Goal: Information Seeking & Learning: Learn about a topic

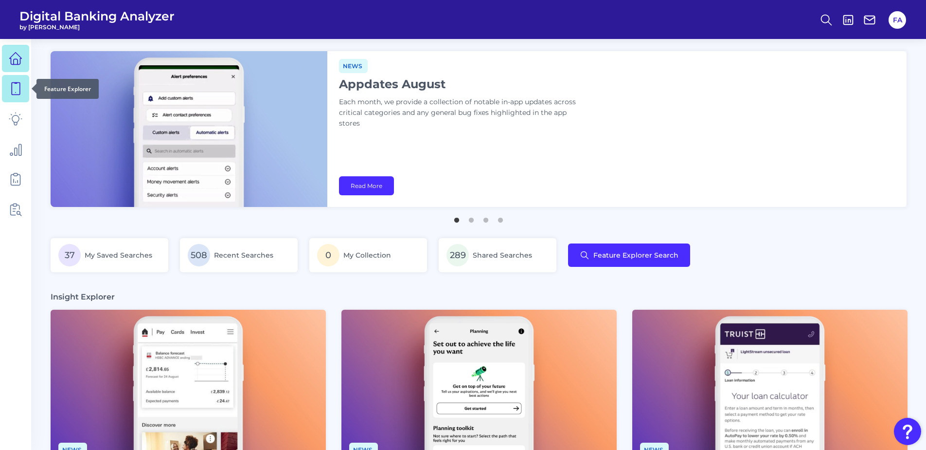
click at [27, 94] on link at bounding box center [15, 88] width 27 height 27
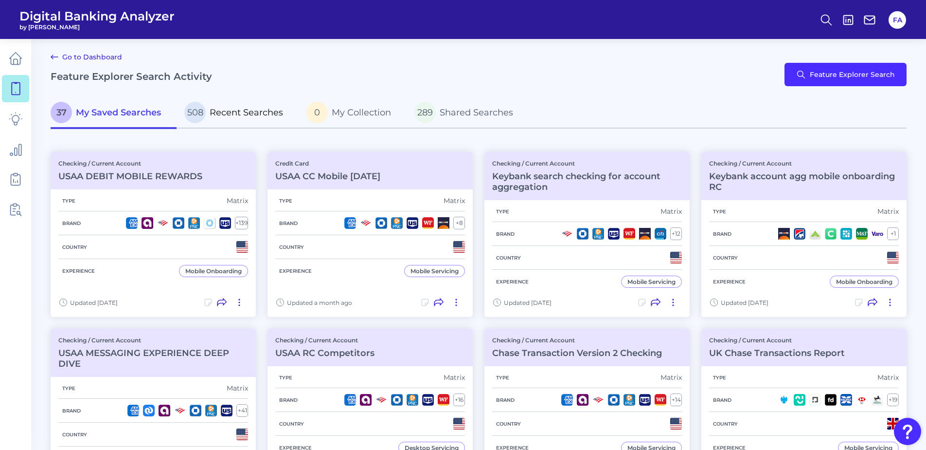
click at [246, 120] on p "508 Recent Searches" at bounding box center [233, 112] width 99 height 21
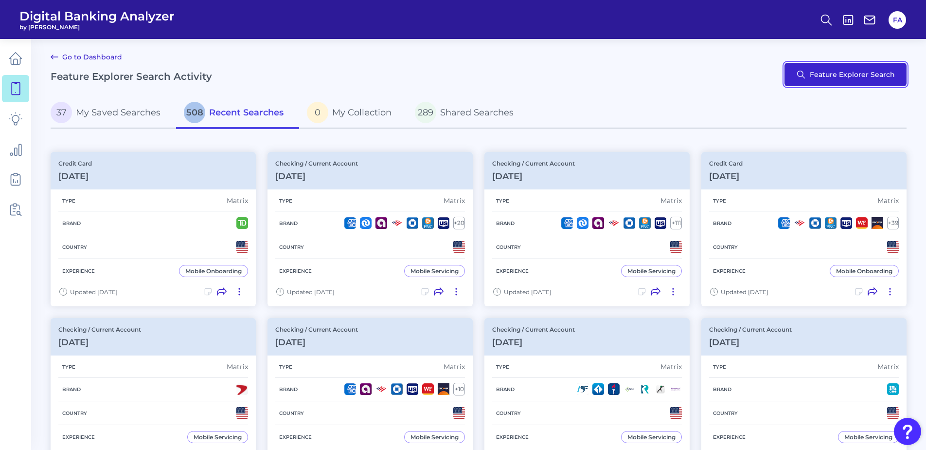
click at [844, 79] on button "Feature Explorer Search" at bounding box center [846, 74] width 122 height 23
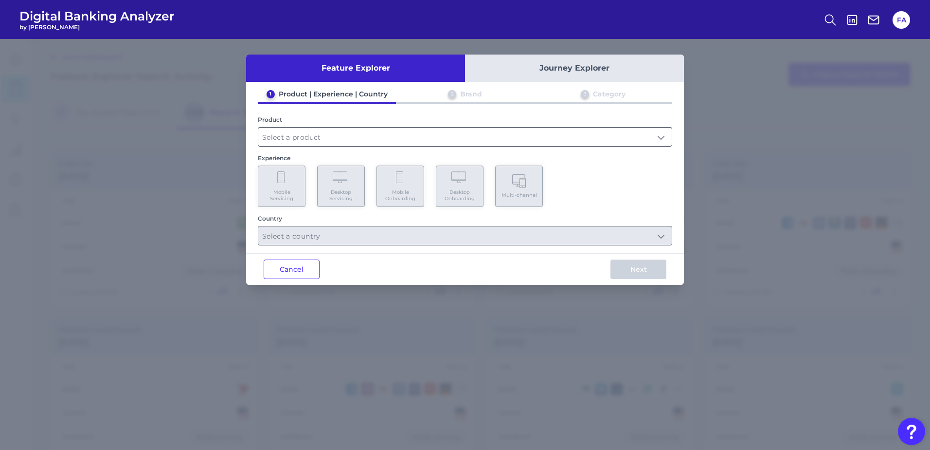
click at [453, 146] on div at bounding box center [465, 136] width 415 height 19
click at [452, 142] on input "text" at bounding box center [465, 136] width 414 height 18
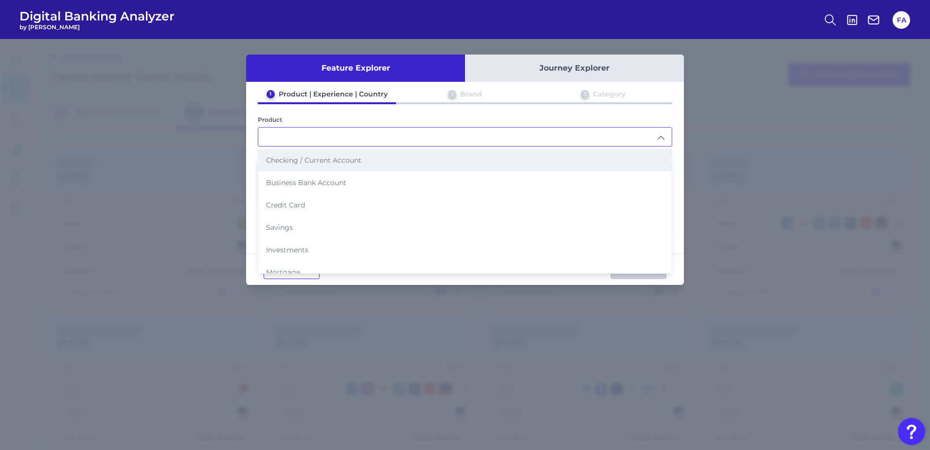
click at [287, 163] on span "Checking / Current Account" at bounding box center [313, 160] width 95 height 9
type input "Checking / Current Account"
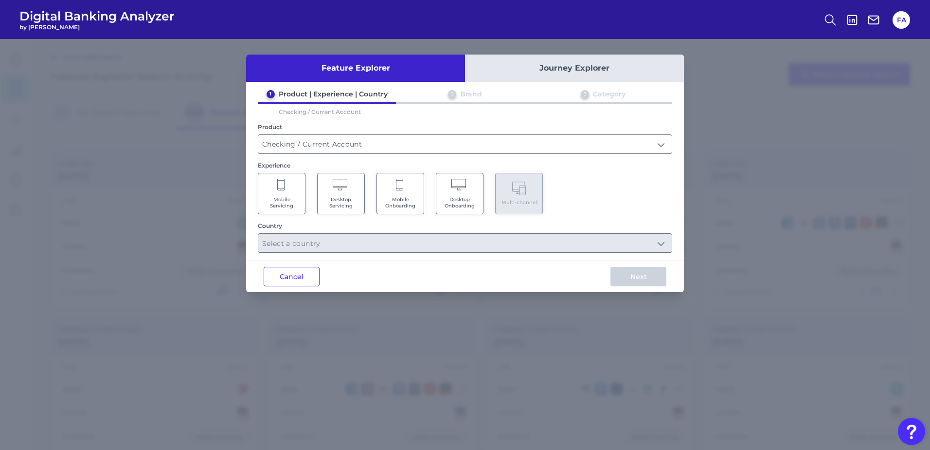
click at [258, 210] on div "1 Product | Experience | Country 2 Brand 3 Category Checking / Current Account …" at bounding box center [465, 171] width 438 height 163
click at [262, 207] on Servicing "Mobile Servicing" at bounding box center [282, 193] width 48 height 41
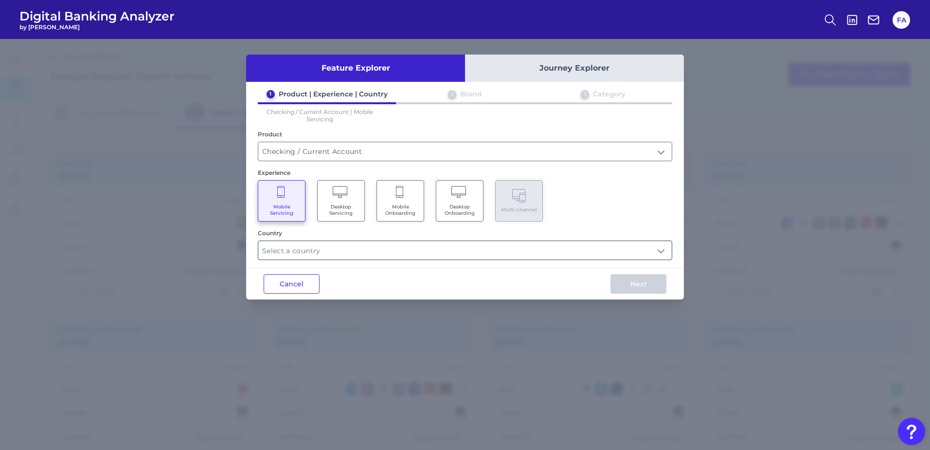
click at [311, 249] on input "text" at bounding box center [465, 250] width 414 height 18
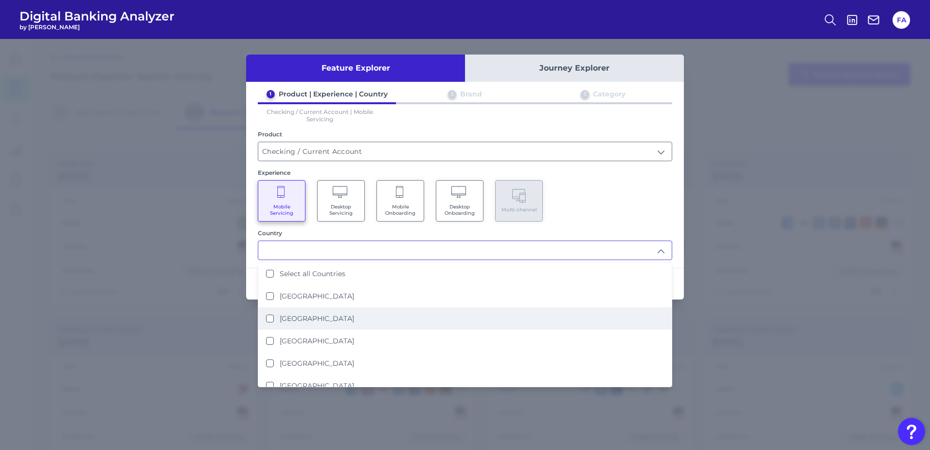
click at [343, 324] on li "[GEOGRAPHIC_DATA]" at bounding box center [465, 318] width 414 height 22
type input "[GEOGRAPHIC_DATA]"
click at [627, 228] on div "1 Product | Experience | Country 2 Brand 3 Category Checking / Current Account …" at bounding box center [465, 175] width 438 height 170
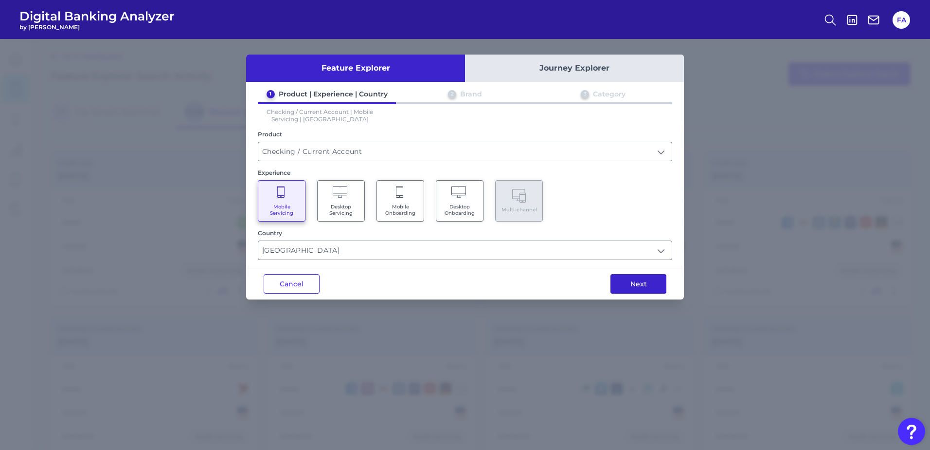
click at [635, 278] on button "Next" at bounding box center [639, 283] width 56 height 19
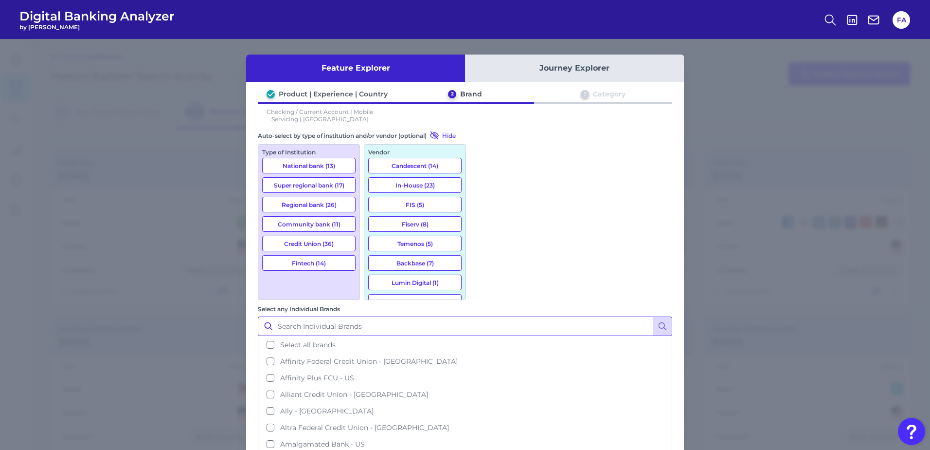
click at [498, 316] on input "Select any Individual Brands" at bounding box center [465, 325] width 415 height 19
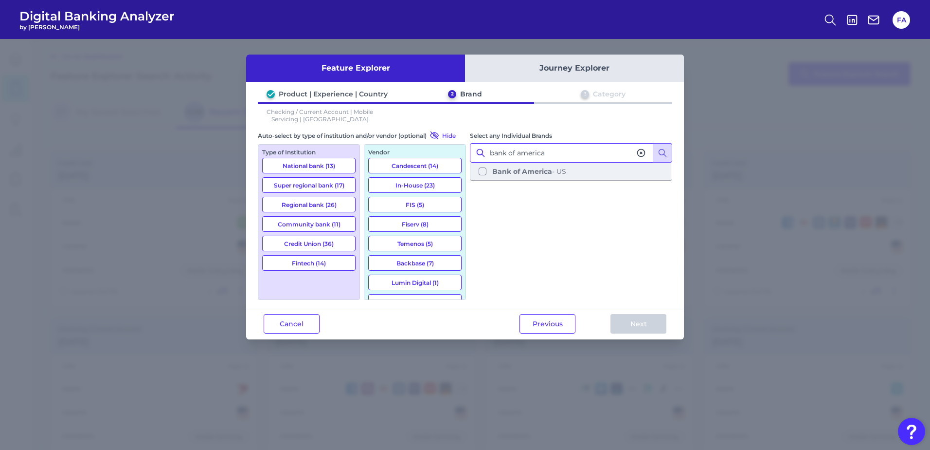
click at [556, 168] on span "Bank of America - [GEOGRAPHIC_DATA]" at bounding box center [529, 171] width 74 height 9
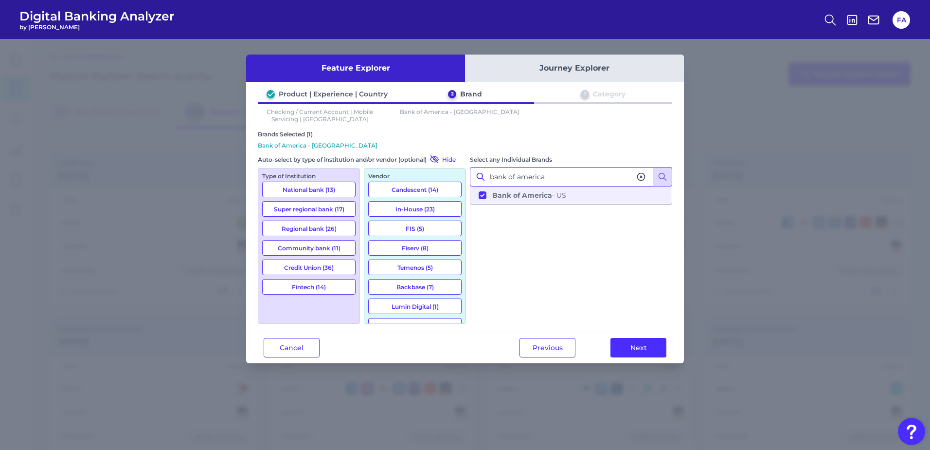
type input "bank of america"
click at [605, 228] on div "Select any Individual Brands bank of america Bank of America - [GEOGRAPHIC_DATA]" at bounding box center [571, 238] width 202 height 169
click at [616, 276] on div "Select any Individual Brands bank of america Bank of America - [GEOGRAPHIC_DATA]" at bounding box center [571, 238] width 202 height 169
click at [621, 348] on button "Next" at bounding box center [639, 347] width 56 height 19
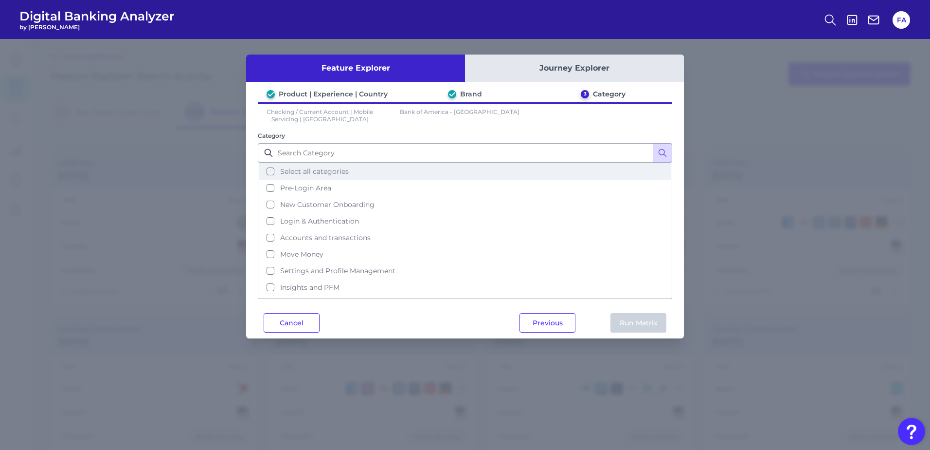
click at [369, 167] on button "Select all categories" at bounding box center [465, 171] width 413 height 17
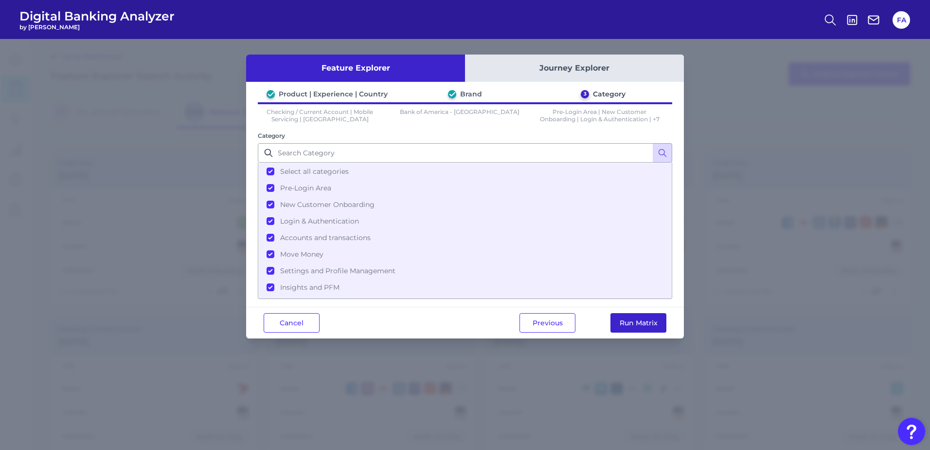
click at [644, 323] on button "Run Matrix" at bounding box center [639, 322] width 56 height 19
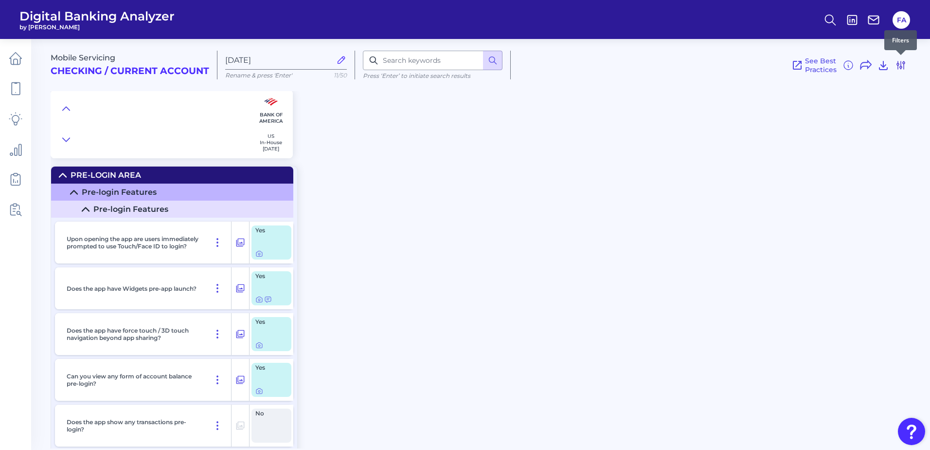
click at [900, 71] on icon at bounding box center [901, 65] width 12 height 12
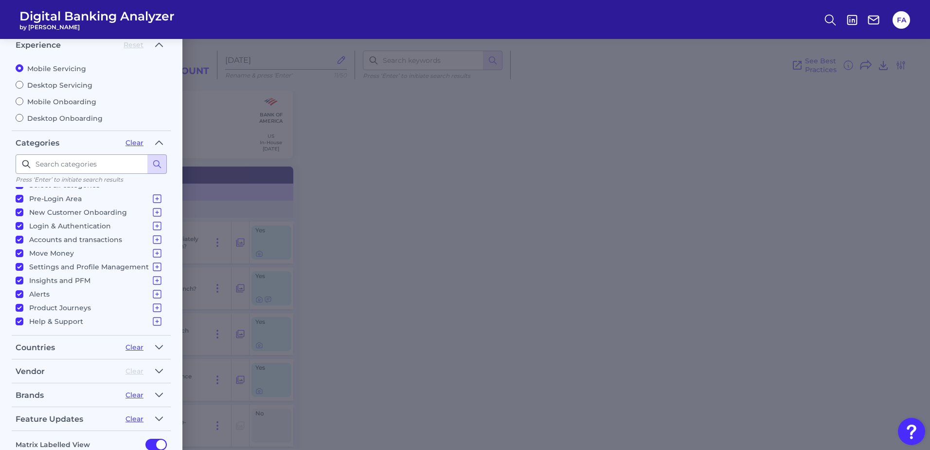
scroll to position [101, 0]
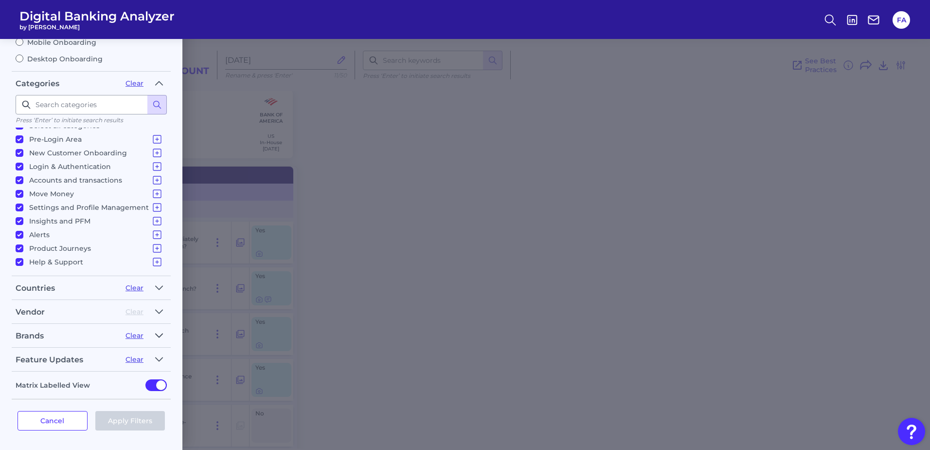
click at [162, 338] on icon "button" at bounding box center [159, 335] width 8 height 12
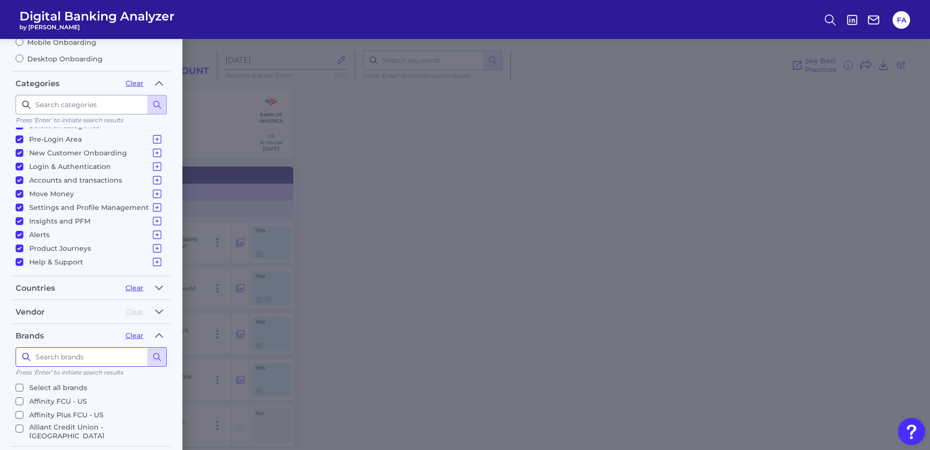
click at [46, 360] on input at bounding box center [91, 356] width 151 height 19
type input "usaa"
click at [34, 408] on fieldset "Brands Clear usaa Press ‘Enter’ to initiate search results Select all brands US…" at bounding box center [91, 371] width 159 height 88
click at [35, 404] on p "USAA - [GEOGRAPHIC_DATA]" at bounding box center [79, 401] width 101 height 12
click at [23, 404] on input "USAA - [GEOGRAPHIC_DATA]" at bounding box center [20, 401] width 8 height 8
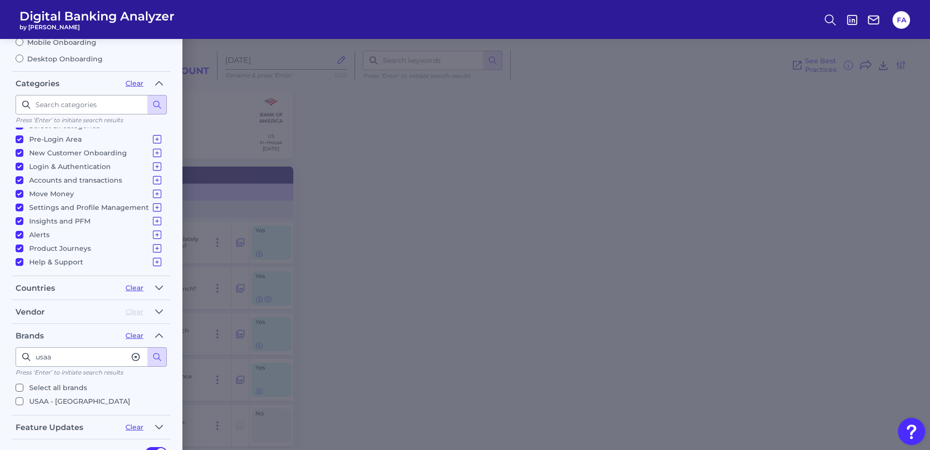
checkbox input "true"
drag, startPoint x: 58, startPoint y: 361, endPoint x: 0, endPoint y: 346, distance: 60.3
click at [0, 346] on html "Digital Banking Analyzer by Curinos FA Mobile Servicing Checking / Current Acco…" at bounding box center [465, 225] width 930 height 450
type input "capital one"
click at [57, 402] on p "Capital One - US" at bounding box center [57, 401] width 57 height 12
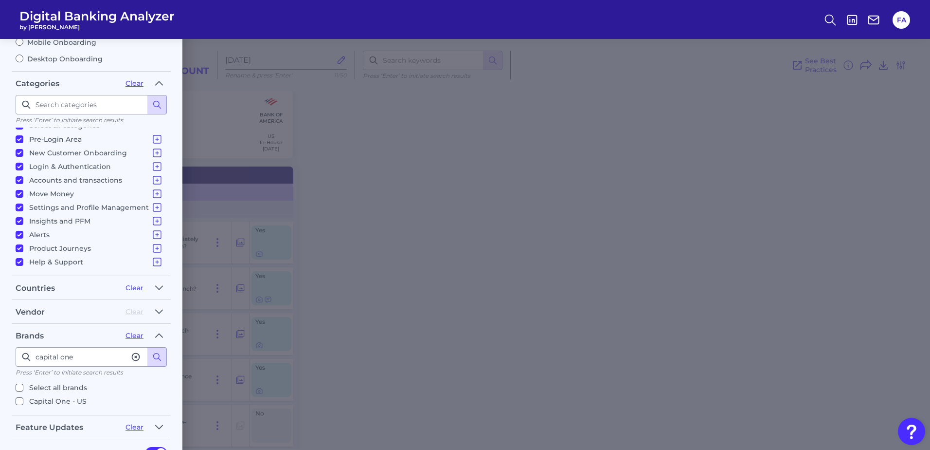
click at [23, 402] on input "Capital One - US" at bounding box center [20, 401] width 8 height 8
checkbox input "true"
drag, startPoint x: 75, startPoint y: 361, endPoint x: 0, endPoint y: 336, distance: 78.9
click at [0, 337] on html "Digital Banking Analyzer by Curinos FA Mobile Servicing Checking / Current Acco…" at bounding box center [465, 225] width 930 height 450
type input "cash app"
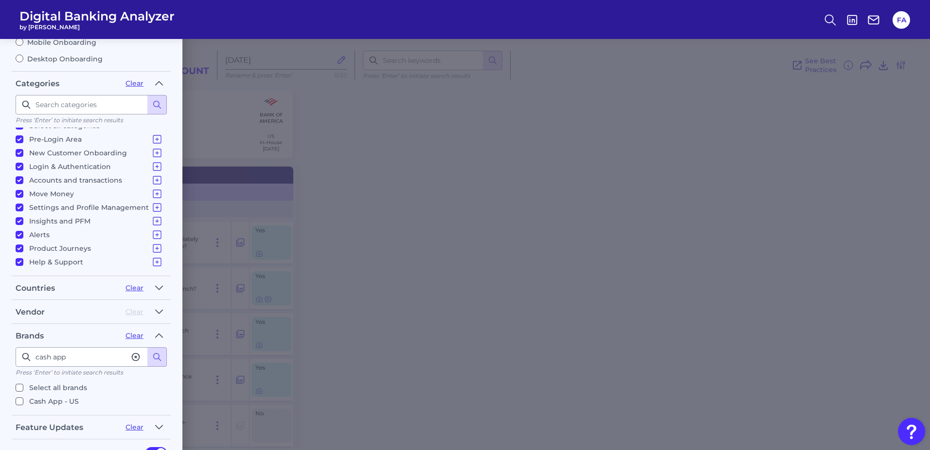
click at [71, 400] on p "Cash App - US" at bounding box center [54, 401] width 50 height 12
click at [23, 400] on input "Cash App - US" at bounding box center [20, 401] width 8 height 8
checkbox input "true"
drag, startPoint x: 74, startPoint y: 361, endPoint x: 10, endPoint y: 334, distance: 70.0
click at [0, 336] on html "Digital Banking Analyzer by Curinos FA Mobile Servicing Checking / Current Acco…" at bounding box center [465, 225] width 930 height 450
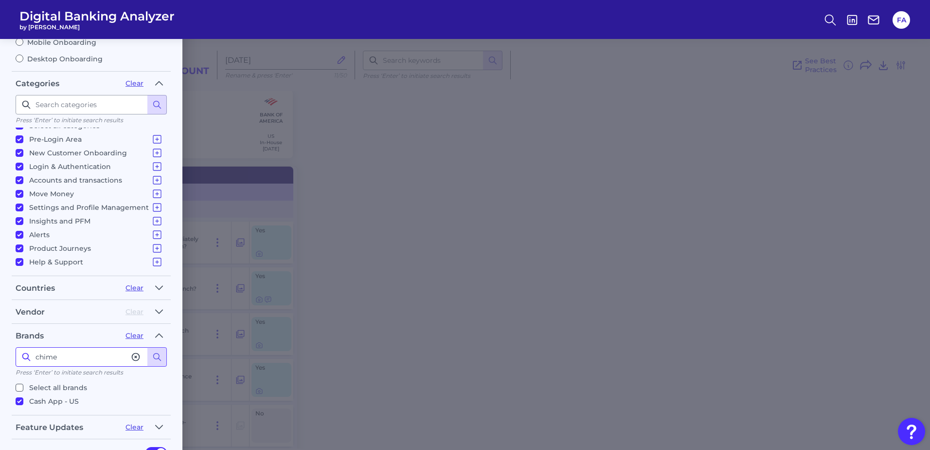
type input "chime"
click at [86, 393] on li "Chime - [GEOGRAPHIC_DATA]" at bounding box center [91, 400] width 151 height 14
click at [80, 398] on label "Chime - [GEOGRAPHIC_DATA]" at bounding box center [89, 401] width 147 height 12
click at [23, 398] on input "Chime - [GEOGRAPHIC_DATA]" at bounding box center [20, 401] width 8 height 8
checkbox input "true"
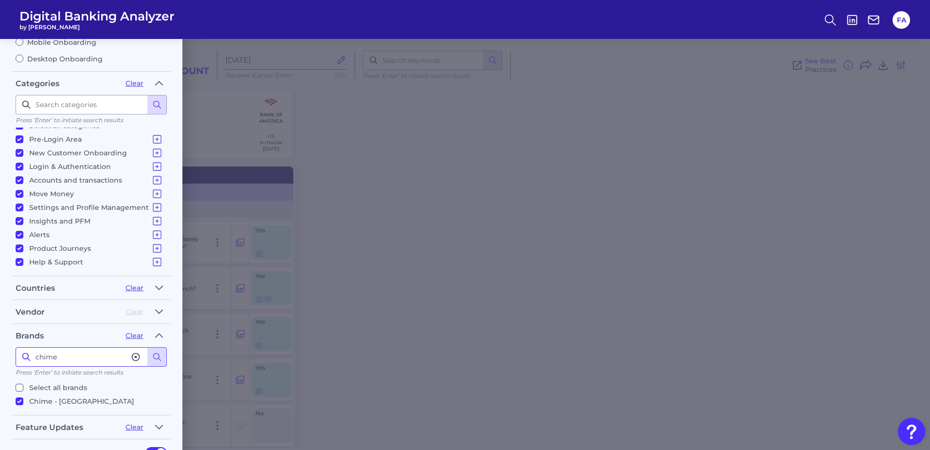
drag, startPoint x: 66, startPoint y: 359, endPoint x: 0, endPoint y: 341, distance: 68.6
click at [0, 341] on html "Digital Banking Analyzer by Curinos FA Mobile Servicing Checking / Current Acco…" at bounding box center [465, 225] width 930 height 450
type input "citi"
click at [29, 397] on p "Citi - [GEOGRAPHIC_DATA]" at bounding box center [75, 401] width 93 height 12
click at [23, 397] on input "Citi - [GEOGRAPHIC_DATA]" at bounding box center [20, 401] width 8 height 8
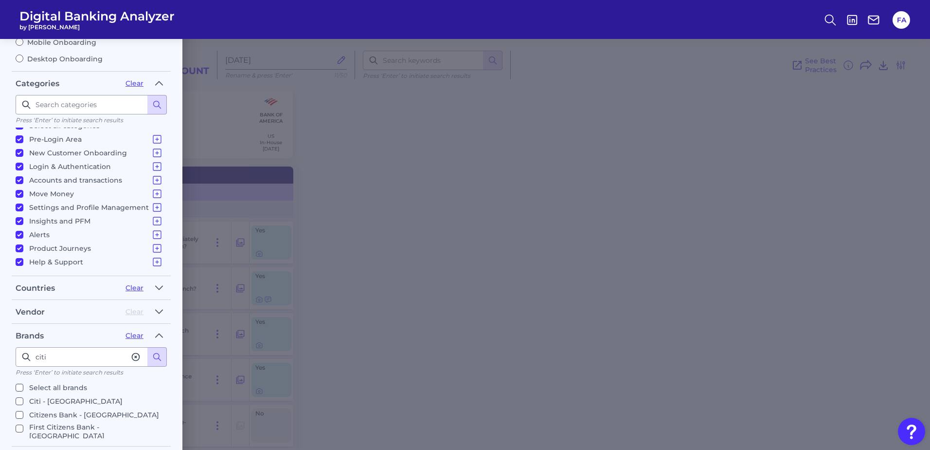
checkbox input "true"
drag, startPoint x: 79, startPoint y: 354, endPoint x: 0, endPoint y: 343, distance: 79.6
click at [0, 343] on html "Digital Banking Analyzer by Curinos FA Mobile Servicing Checking / Current Acco…" at bounding box center [465, 225] width 930 height 450
type input "chase"
click at [37, 405] on p "[PERSON_NAME] [PERSON_NAME] - [GEOGRAPHIC_DATA]" at bounding box center [96, 404] width 134 height 18
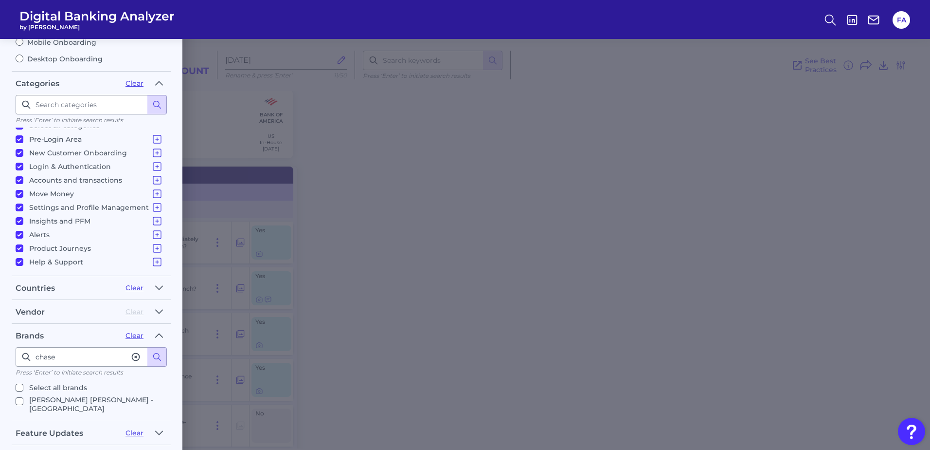
click at [23, 405] on input "[PERSON_NAME] [PERSON_NAME] - [GEOGRAPHIC_DATA]" at bounding box center [20, 401] width 8 height 8
checkbox input "true"
drag, startPoint x: 67, startPoint y: 361, endPoint x: 0, endPoint y: 349, distance: 68.2
click at [0, 349] on html "Digital Banking Analyzer by Curinos FA Mobile Servicing Checking / Current Acco…" at bounding box center [465, 225] width 930 height 450
type input "[PERSON_NAME]"
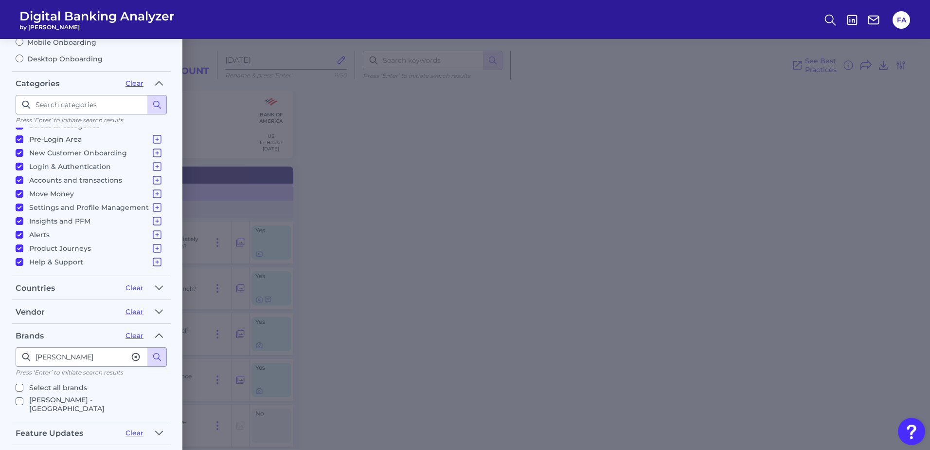
click at [47, 403] on p "[PERSON_NAME] - [GEOGRAPHIC_DATA]" at bounding box center [96, 404] width 134 height 18
click at [23, 403] on input "[PERSON_NAME] - [GEOGRAPHIC_DATA]" at bounding box center [20, 401] width 8 height 8
checkbox input "true"
drag, startPoint x: 39, startPoint y: 363, endPoint x: 0, endPoint y: 361, distance: 39.5
click at [0, 360] on html "Digital Banking Analyzer by Curinos FA Mobile Servicing Checking / Current Acco…" at bounding box center [465, 225] width 930 height 450
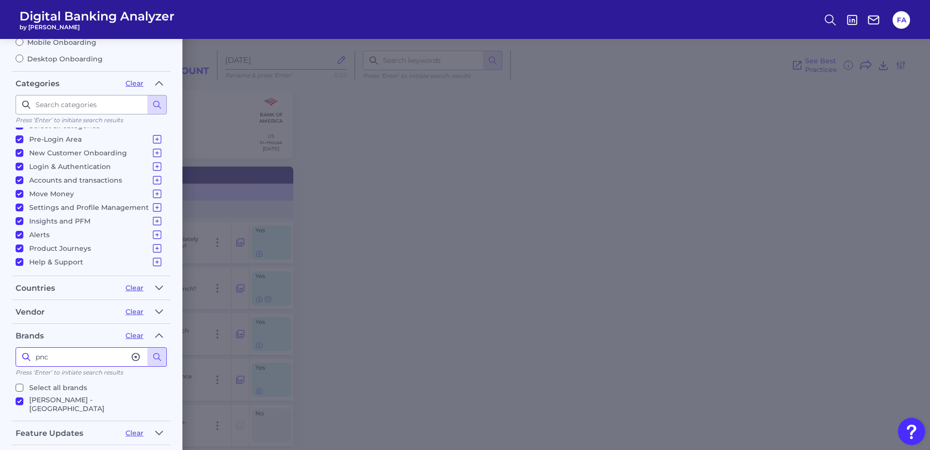
type input "pnc"
click at [47, 403] on p "PNC - [GEOGRAPHIC_DATA]" at bounding box center [77, 401] width 97 height 12
click at [23, 403] on input "PNC - [GEOGRAPHIC_DATA]" at bounding box center [20, 401] width 8 height 8
checkbox input "true"
drag, startPoint x: 62, startPoint y: 357, endPoint x: 0, endPoint y: 330, distance: 67.6
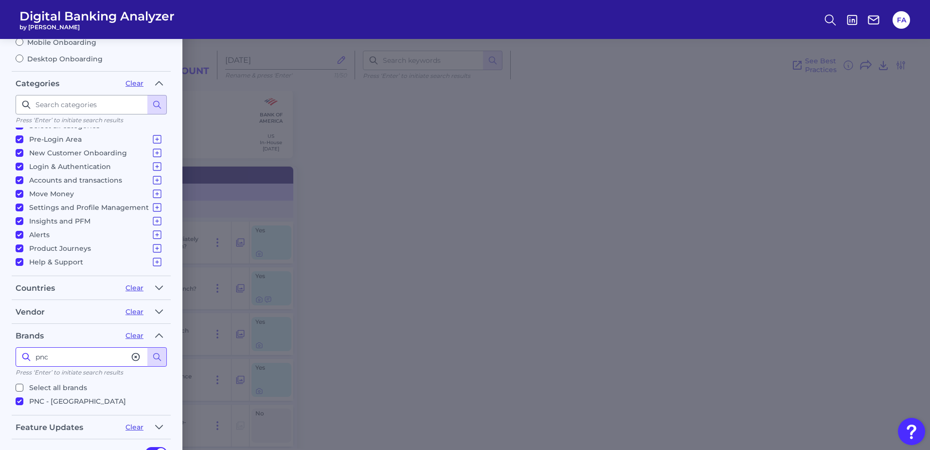
click at [0, 330] on html "Digital Banking Analyzer by Curinos FA Mobile Servicing Checking / Current Acco…" at bounding box center [465, 225] width 930 height 450
type input "revolut"
click at [36, 400] on p "Revolut - US" at bounding box center [50, 401] width 43 height 12
click at [23, 400] on input "Revolut - US" at bounding box center [20, 401] width 8 height 8
checkbox input "true"
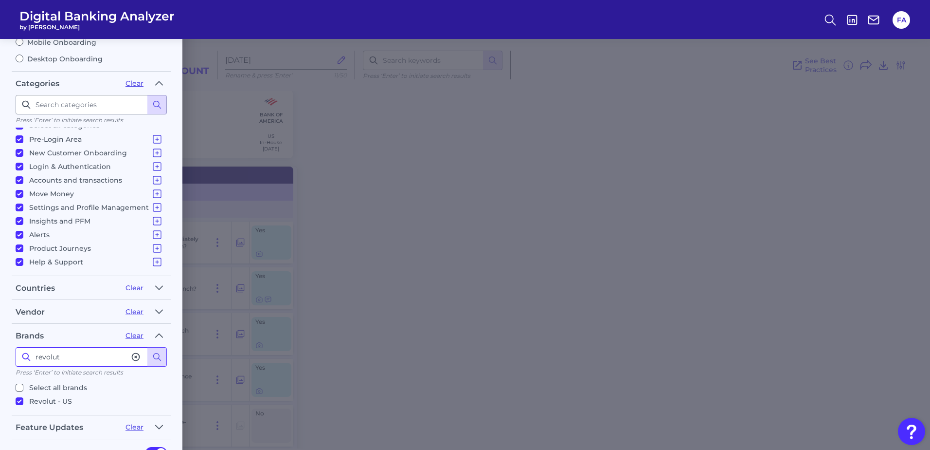
drag, startPoint x: 68, startPoint y: 361, endPoint x: 4, endPoint y: 340, distance: 67.1
click at [0, 344] on html "Digital Banking Analyzer by Curinos FA Mobile Servicing Checking / Current Acco…" at bounding box center [465, 225] width 930 height 450
type input "sofi"
click at [45, 400] on p "SoFi - US" at bounding box center [44, 401] width 31 height 12
click at [23, 400] on input "SoFi - US" at bounding box center [20, 401] width 8 height 8
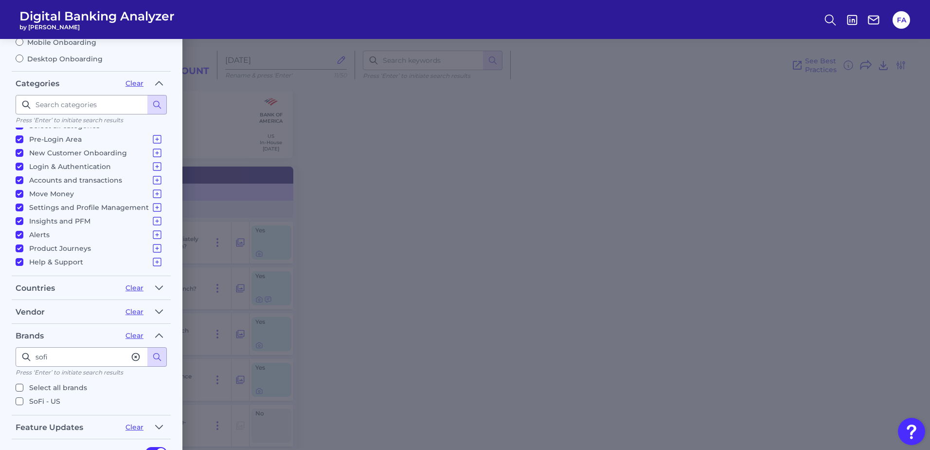
checkbox input "true"
drag, startPoint x: 74, startPoint y: 355, endPoint x: 0, endPoint y: 342, distance: 75.1
click at [0, 334] on html "Digital Banking Analyzer by Curinos FA Mobile Servicing Checking / Current Acco…" at bounding box center [465, 225] width 930 height 450
type input "truist"
click at [35, 402] on p "Truist - US" at bounding box center [47, 401] width 36 height 12
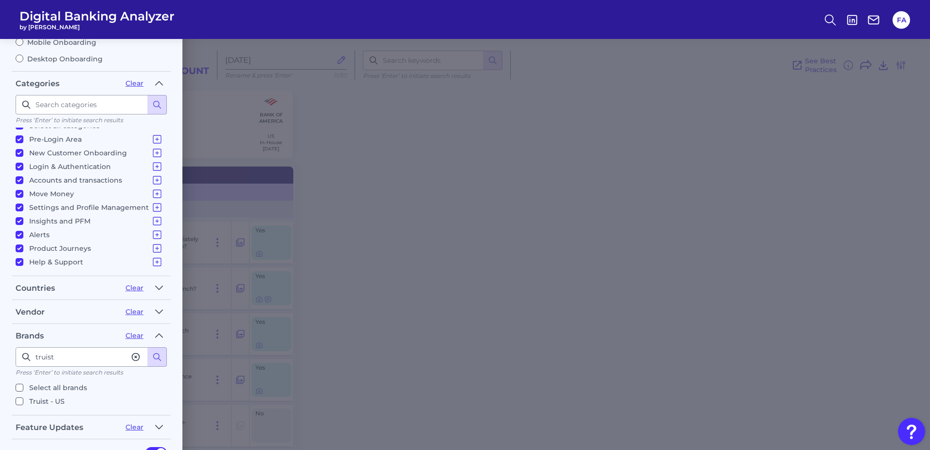
click at [23, 402] on input "Truist - US" at bounding box center [20, 401] width 8 height 8
checkbox input "true"
drag, startPoint x: 82, startPoint y: 354, endPoint x: 31, endPoint y: 348, distance: 51.4
click at [30, 348] on input "truist" at bounding box center [91, 356] width 151 height 19
type input "us bank"
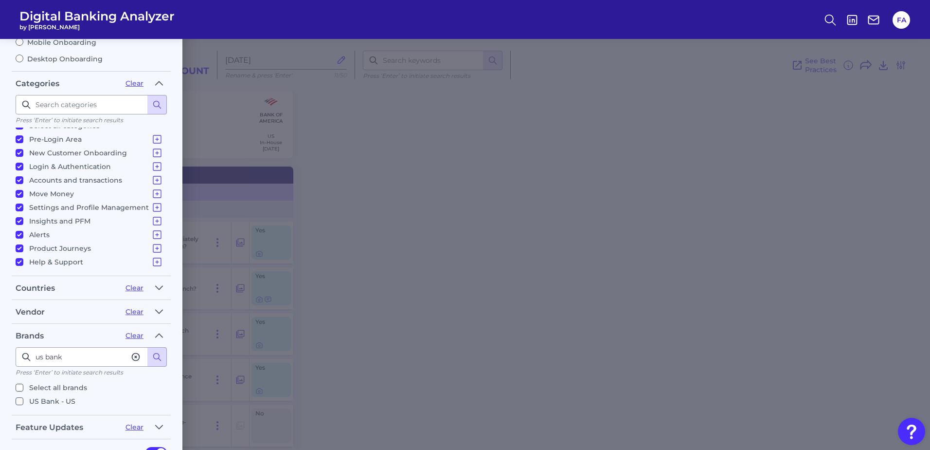
click at [58, 404] on p "US Bank - US" at bounding box center [52, 401] width 46 height 12
click at [23, 404] on input "US Bank - US" at bounding box center [20, 401] width 8 height 8
checkbox input "true"
drag, startPoint x: 79, startPoint y: 350, endPoint x: 0, endPoint y: 350, distance: 78.8
click at [0, 349] on html "Digital Banking Analyzer by Curinos FA Mobile Servicing Checking / Current Acco…" at bounding box center [465, 225] width 930 height 450
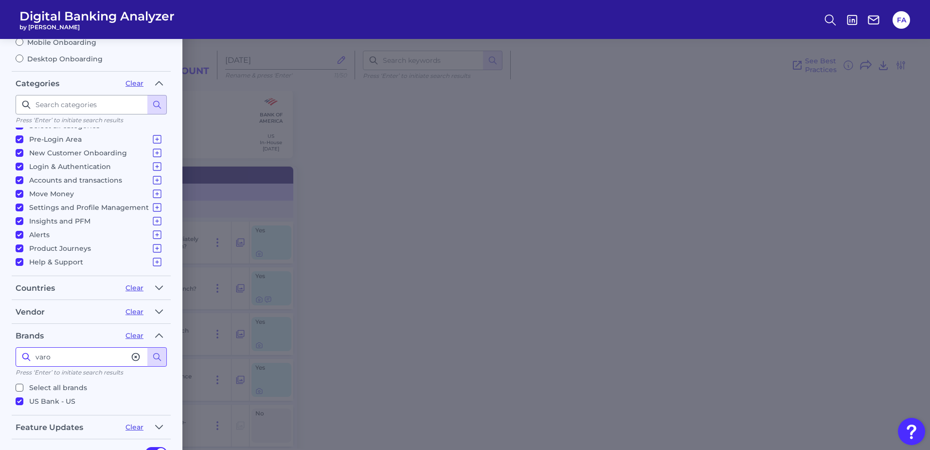
type input "varo"
click at [41, 403] on p "Varo - [GEOGRAPHIC_DATA]" at bounding box center [77, 401] width 97 height 12
click at [23, 403] on input "Varo - [GEOGRAPHIC_DATA]" at bounding box center [20, 401] width 8 height 8
checkbox input "true"
drag, startPoint x: 57, startPoint y: 363, endPoint x: 17, endPoint y: 345, distance: 44.0
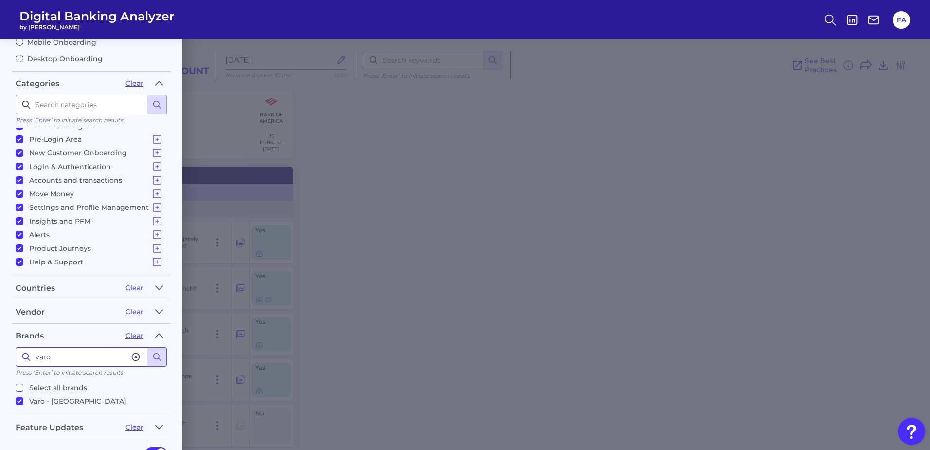
click at [17, 345] on fieldset "Brands Clear varo Press ‘Enter’ to initiate search results Select all brands Va…" at bounding box center [91, 371] width 159 height 88
type input "well"
click at [75, 397] on p "[PERSON_NAME] Fargo - [GEOGRAPHIC_DATA]" at bounding box center [96, 404] width 134 height 18
click at [23, 397] on input "[PERSON_NAME] Fargo - [GEOGRAPHIC_DATA]" at bounding box center [20, 401] width 8 height 8
checkbox input "true"
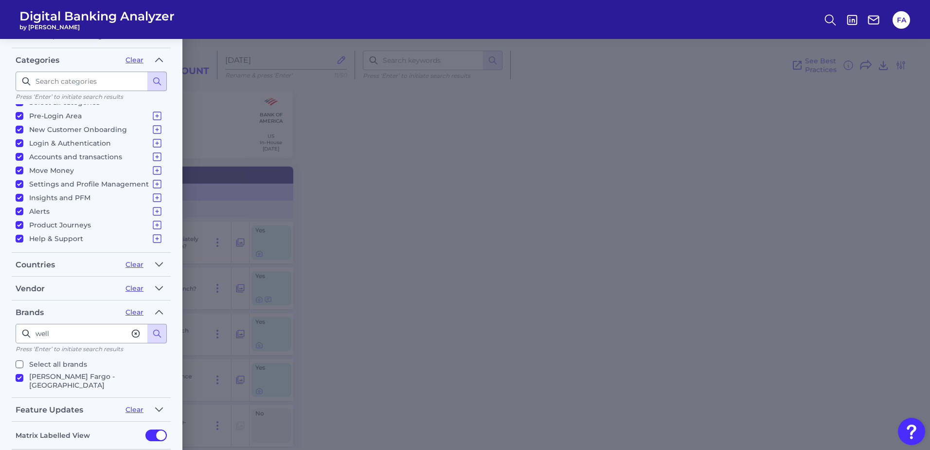
scroll to position [168, 0]
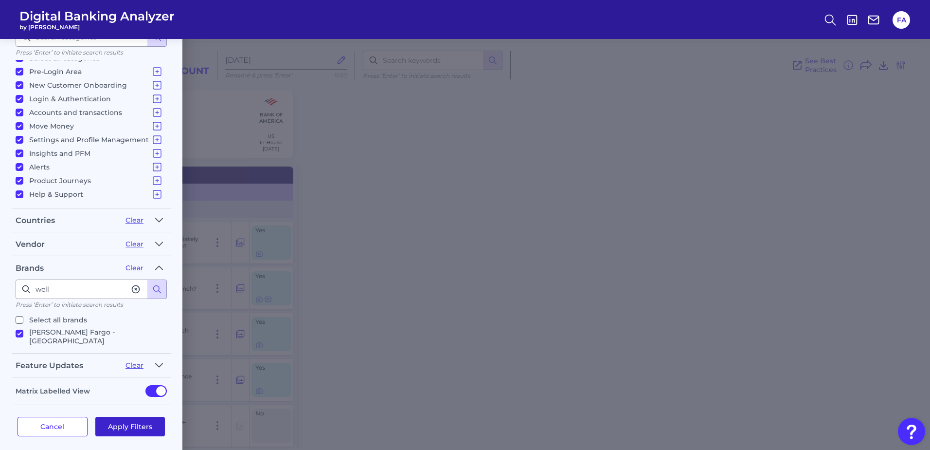
click at [133, 424] on button "Apply Filters" at bounding box center [130, 425] width 70 height 19
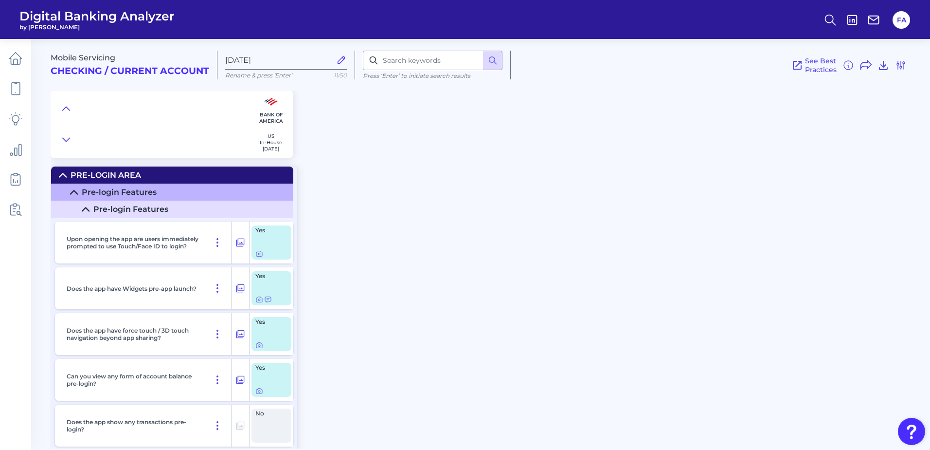
scroll to position [0, 0]
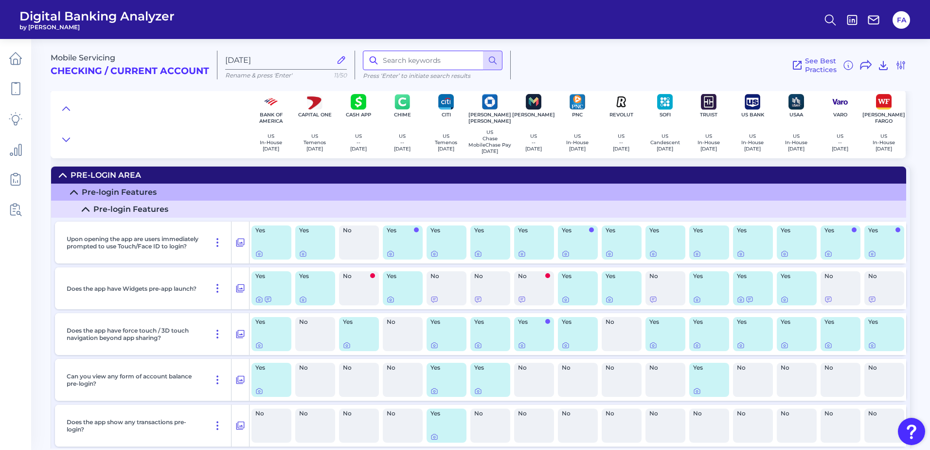
click at [395, 62] on input at bounding box center [433, 60] width 140 height 19
click at [257, 60] on input "[DATE]" at bounding box center [278, 59] width 106 height 9
type input "USAA Savings DEEP dIVE"
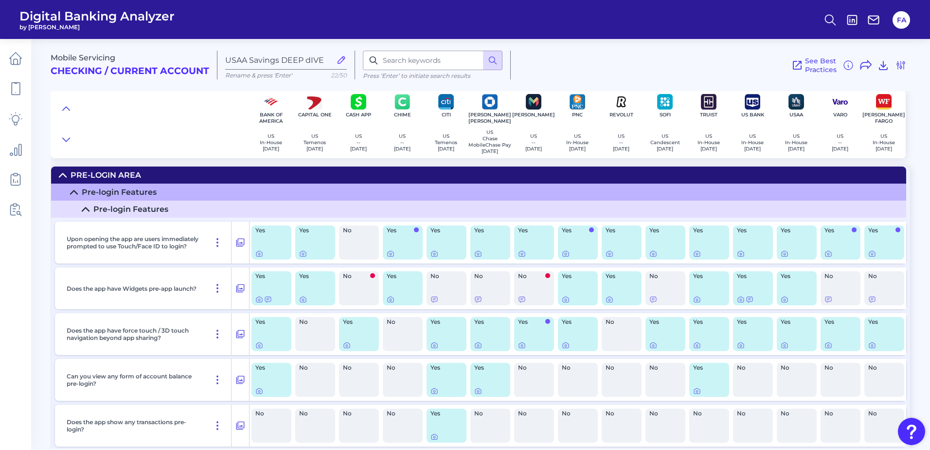
click at [593, 82] on div "Mobile Servicing Checking / Current Account USAA Savings DEEP dIVE Rename & pre…" at bounding box center [489, 61] width 876 height 60
click at [93, 180] on div "Pre-Login Area" at bounding box center [106, 174] width 71 height 9
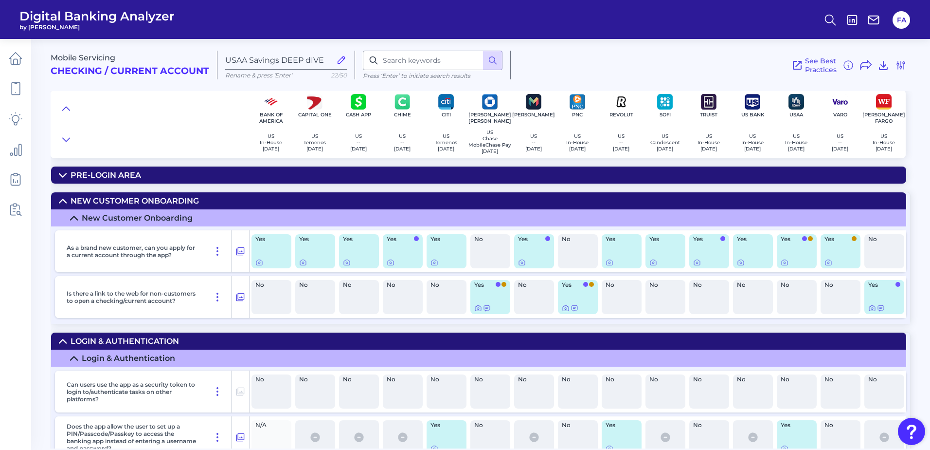
click at [84, 209] on summary "New Customer Onboarding" at bounding box center [478, 200] width 855 height 17
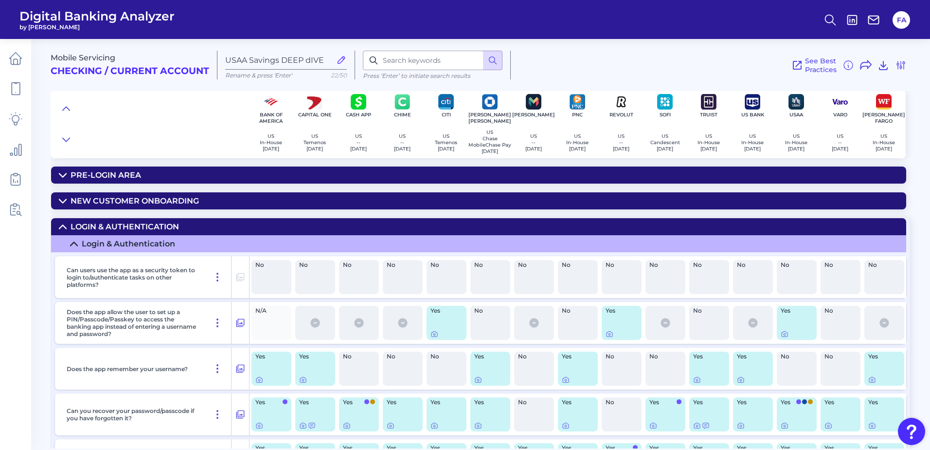
click at [85, 235] on summary "Login & Authentication" at bounding box center [478, 226] width 855 height 17
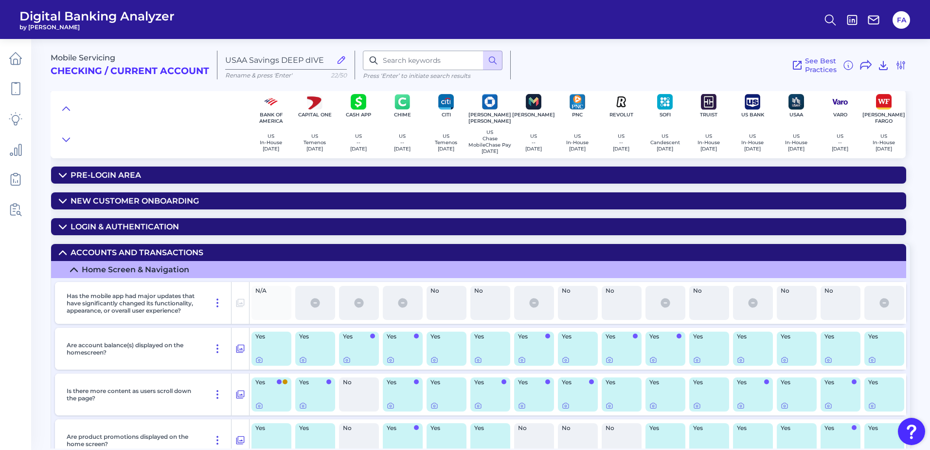
click at [86, 256] on div "Accounts and transactions" at bounding box center [137, 252] width 133 height 9
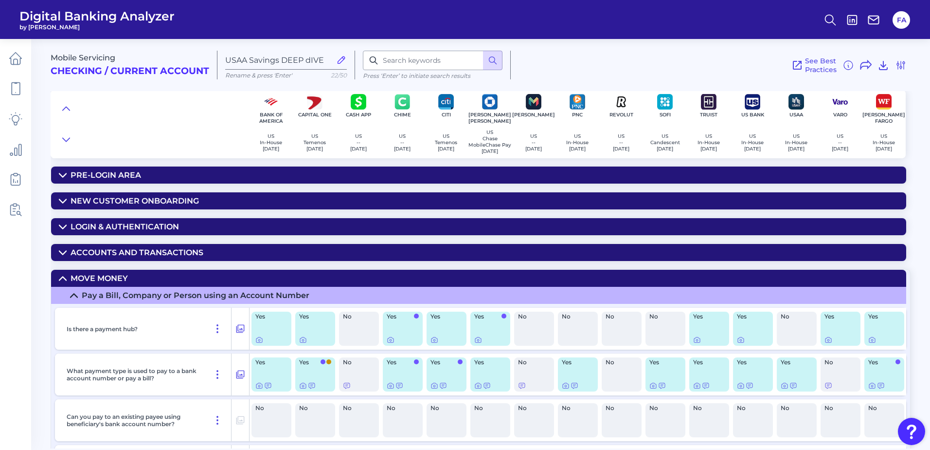
click at [95, 286] on summary "Move Money" at bounding box center [478, 278] width 855 height 17
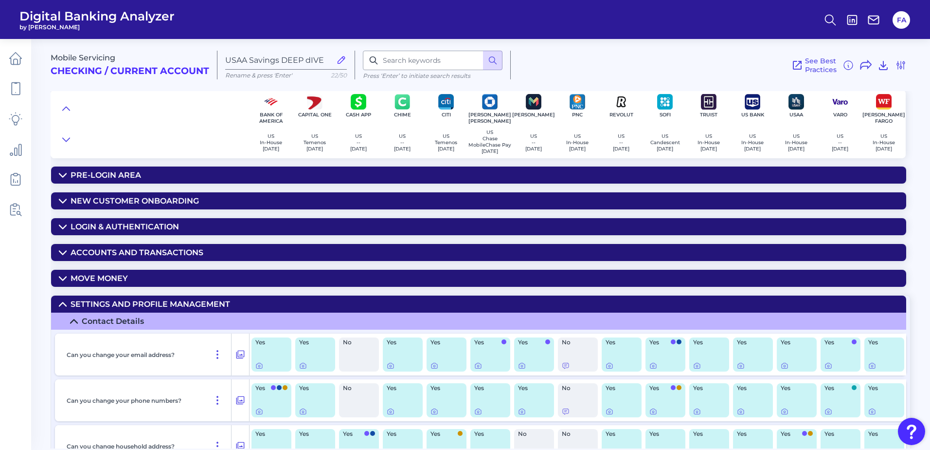
click at [94, 304] on div "Settings and Profile Management" at bounding box center [151, 303] width 160 height 9
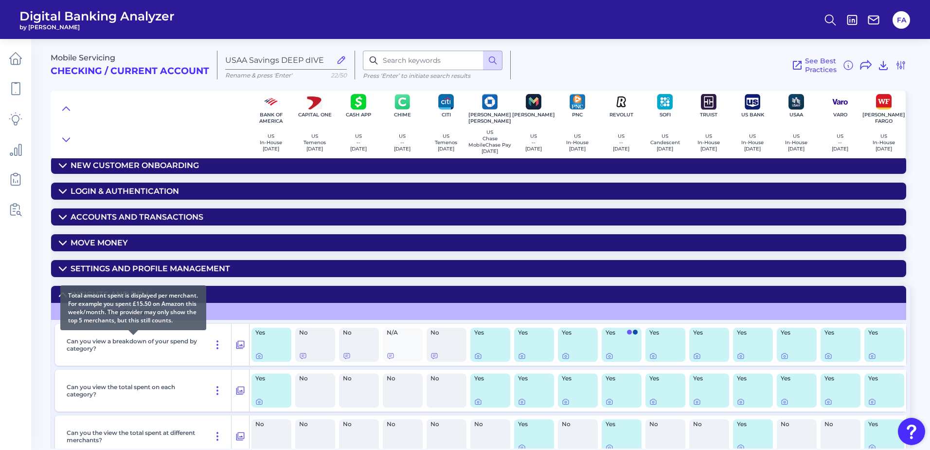
scroll to position [130, 0]
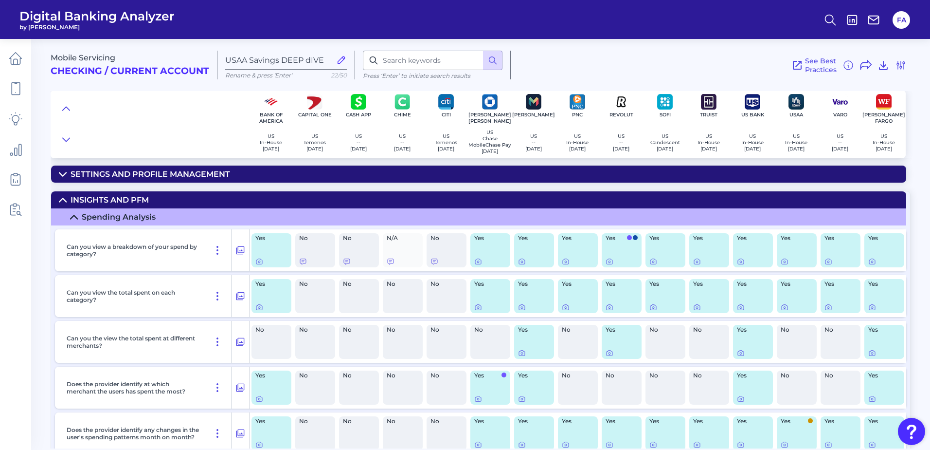
click at [70, 221] on summary "Spending Analysis" at bounding box center [478, 216] width 855 height 17
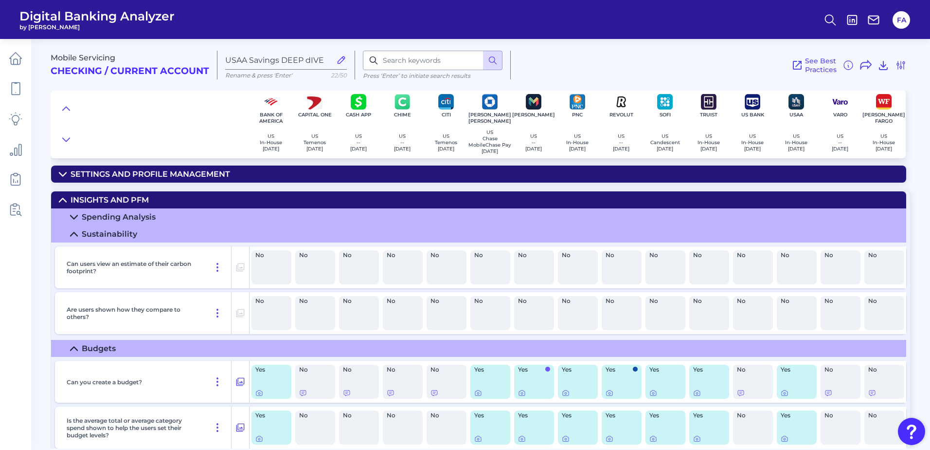
click at [75, 233] on summary "Sustainability" at bounding box center [478, 233] width 855 height 17
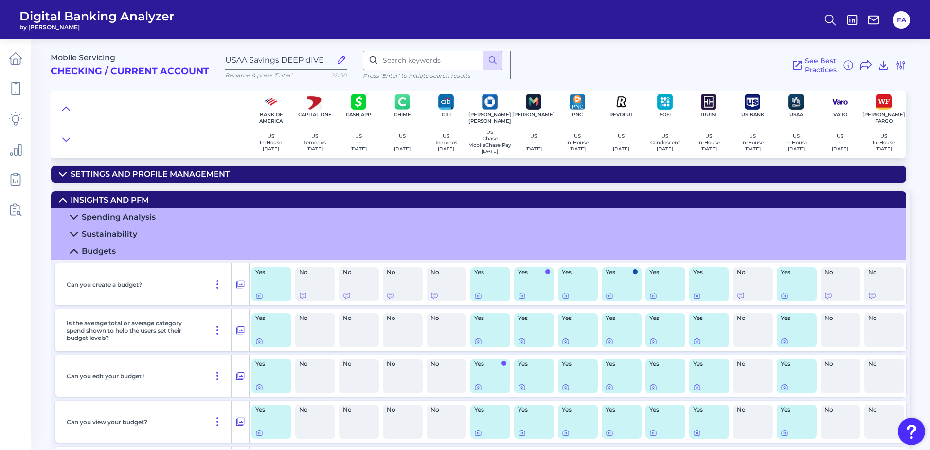
click at [78, 251] on summary "Budgets" at bounding box center [478, 250] width 855 height 17
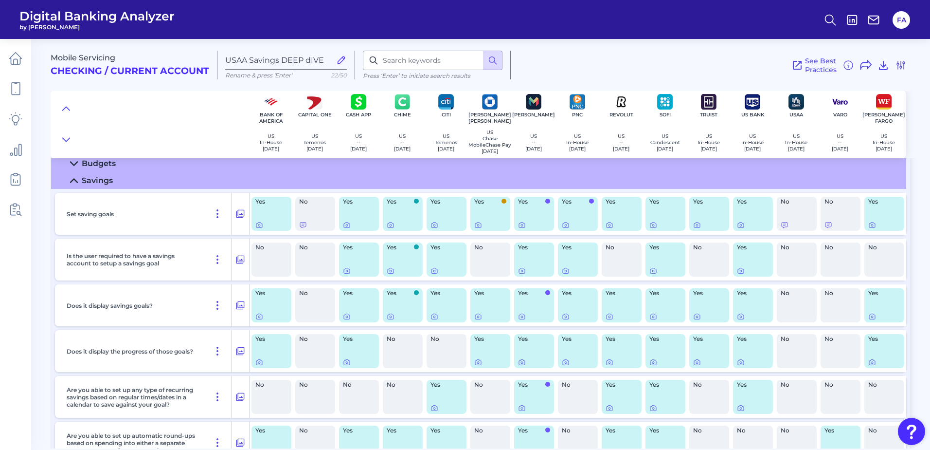
scroll to position [211, 0]
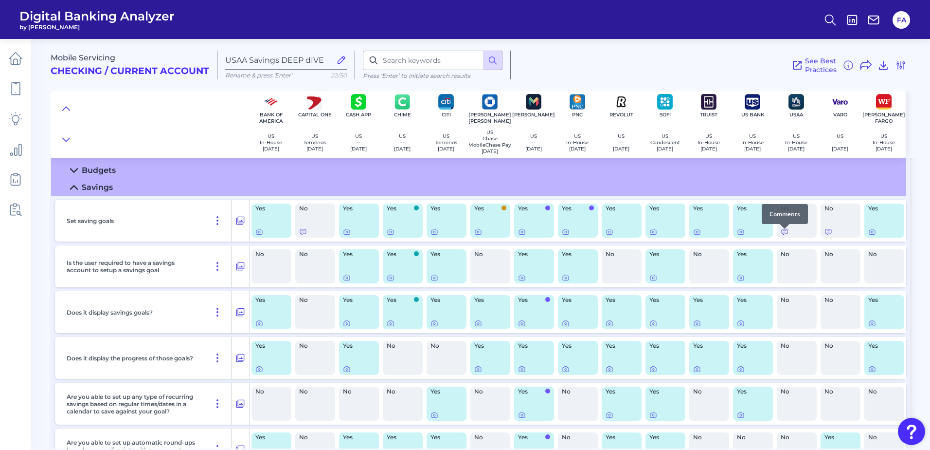
click at [784, 234] on icon at bounding box center [785, 231] width 6 height 5
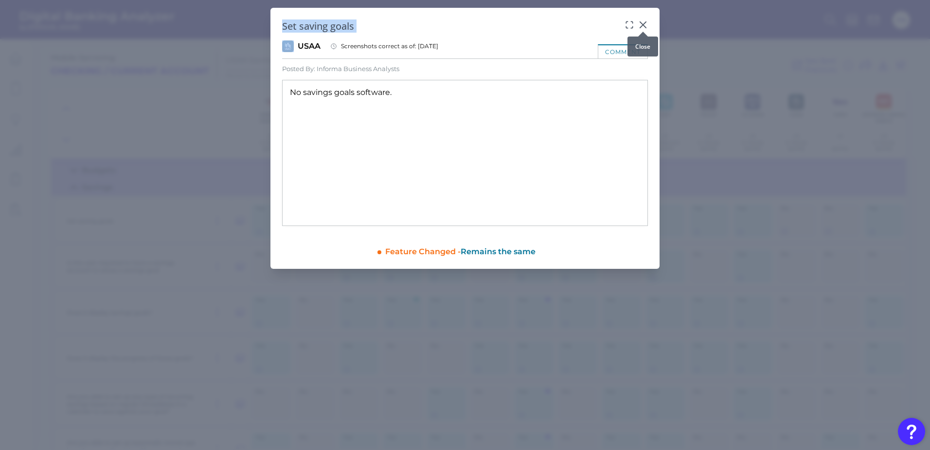
click at [642, 26] on body "Digital Banking Analyzer by Curinos FA Mobile Servicing Checking / Current Acco…" at bounding box center [465, 225] width 930 height 450
click at [643, 27] on div at bounding box center [643, 32] width 10 height 10
click at [645, 24] on icon at bounding box center [643, 25] width 6 height 6
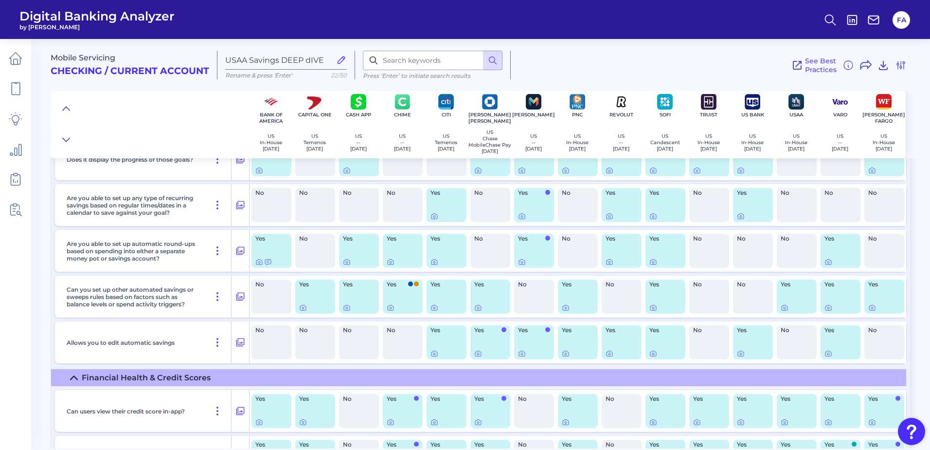
scroll to position [470, 0]
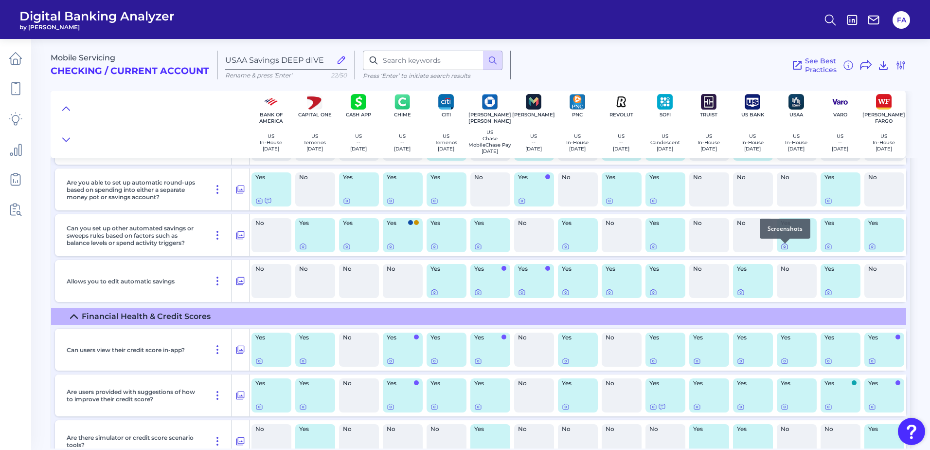
click at [783, 247] on div at bounding box center [785, 243] width 10 height 10
click at [784, 248] on icon at bounding box center [785, 247] width 2 height 2
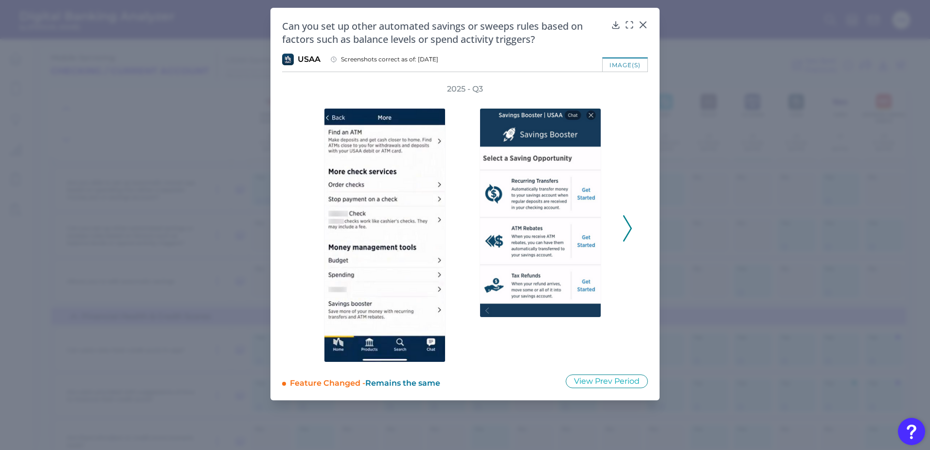
click at [628, 158] on div "2025 - Q3" at bounding box center [465, 223] width 335 height 278
click at [623, 216] on button at bounding box center [628, 228] width 10 height 26
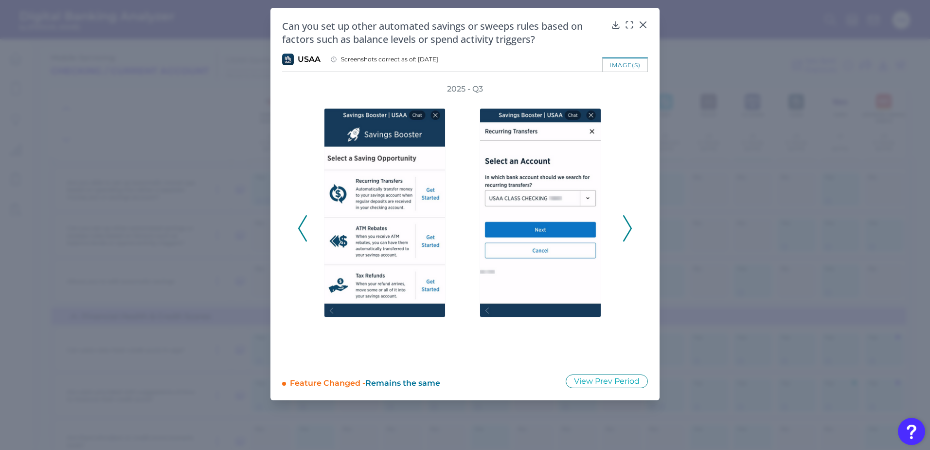
click at [623, 216] on button at bounding box center [628, 228] width 10 height 26
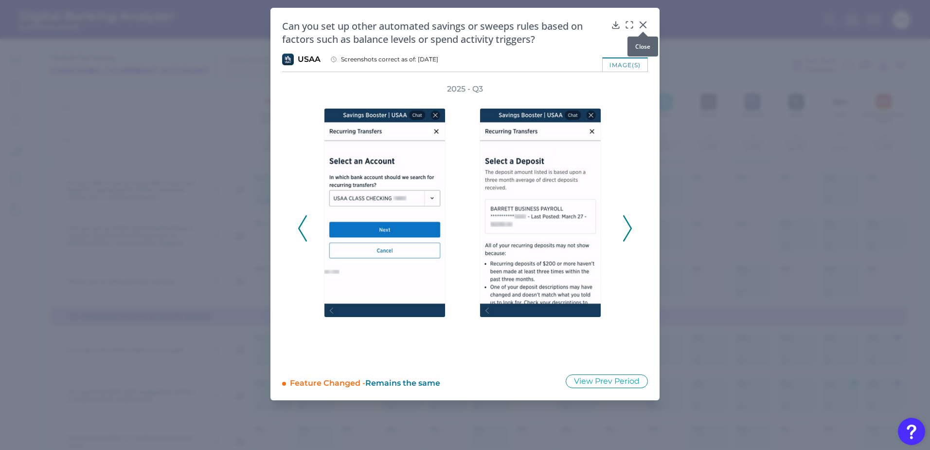
click at [639, 23] on icon at bounding box center [643, 25] width 10 height 10
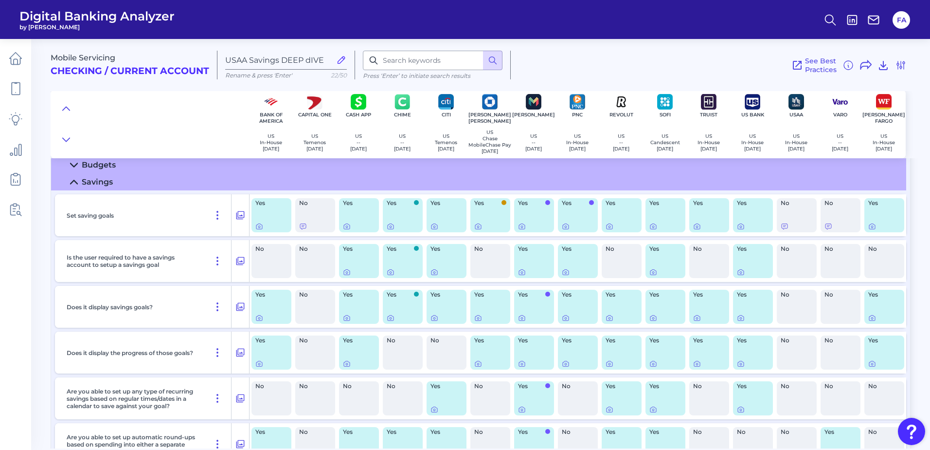
scroll to position [195, 0]
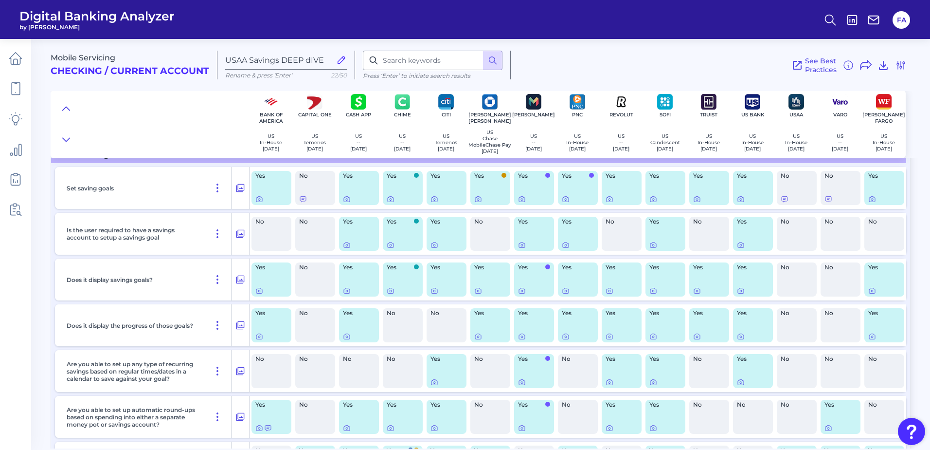
click at [130, 352] on div "Set saving goals Yes No Yes Yes Yes Yes Yes Yes Yes Yes Yes Yes No No Yes Is th…" at bounding box center [480, 349] width 859 height 372
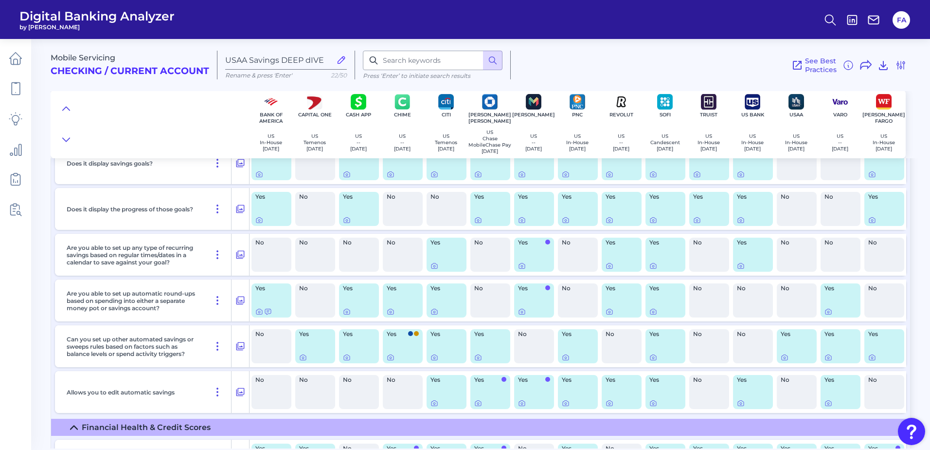
scroll to position [405, 0]
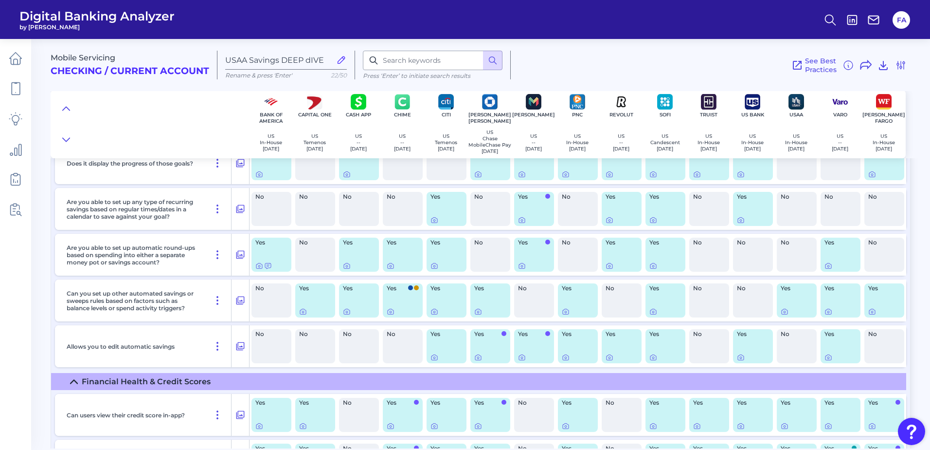
click at [393, 284] on div "Yes" at bounding box center [403, 300] width 44 height 42
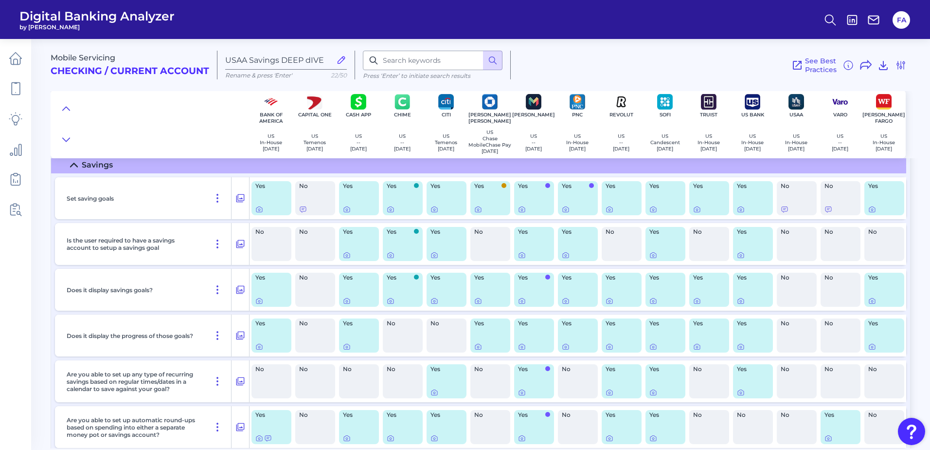
scroll to position [227, 0]
